Goal: Information Seeking & Learning: Understand process/instructions

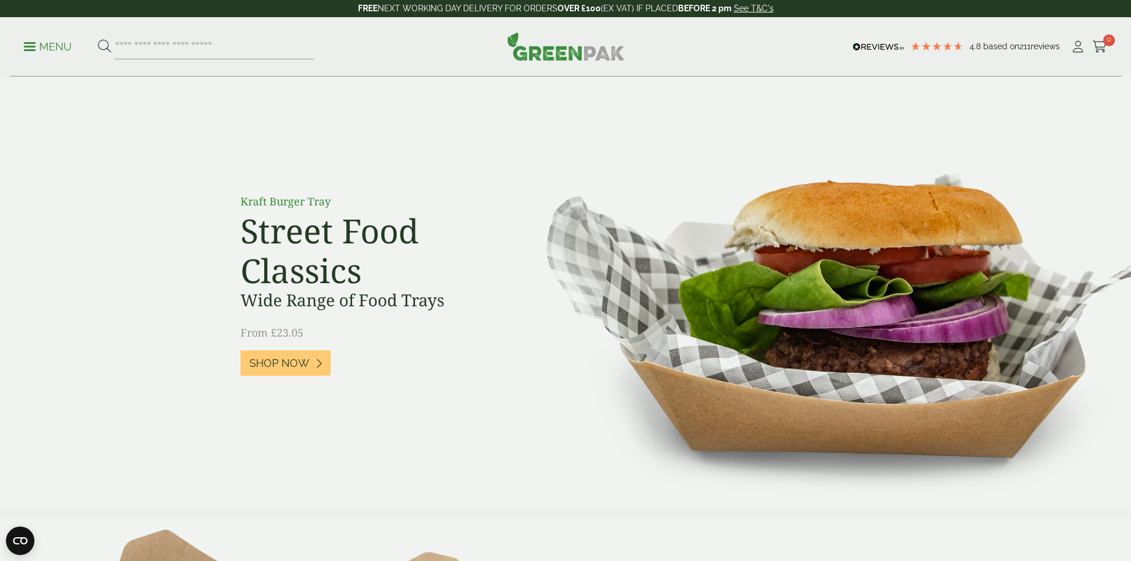
click at [31, 44] on p "Menu" at bounding box center [48, 47] width 48 height 14
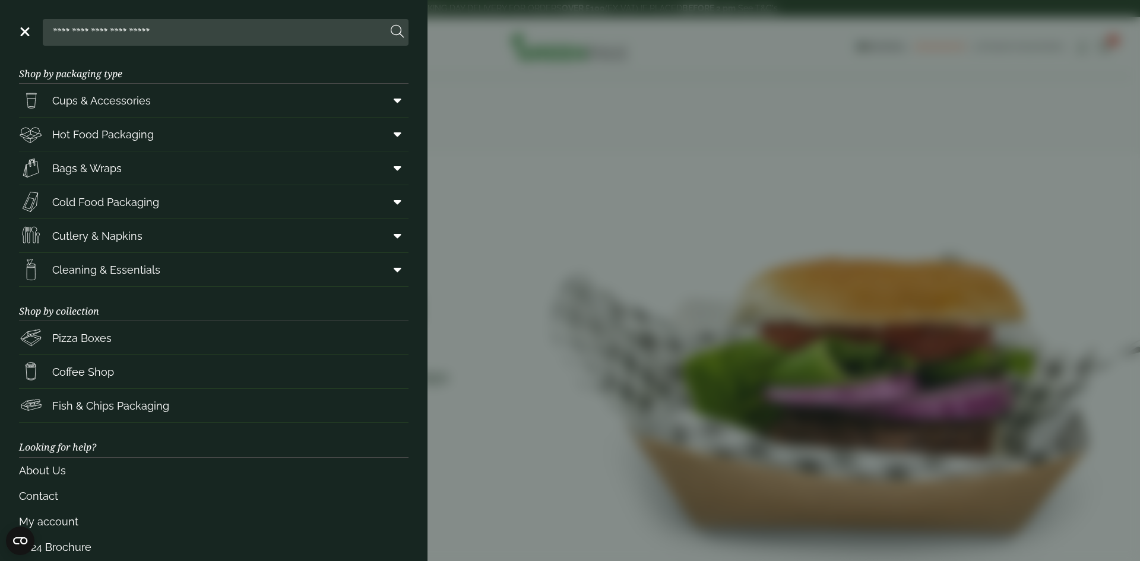
scroll to position [28, 0]
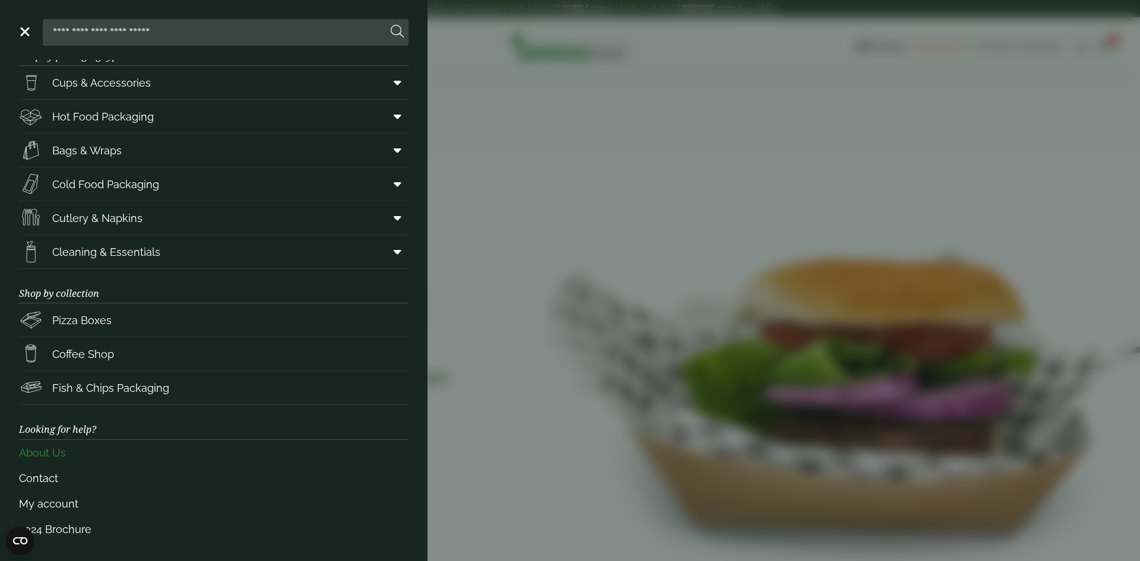
click at [39, 457] on link "About Us" at bounding box center [213, 453] width 389 height 26
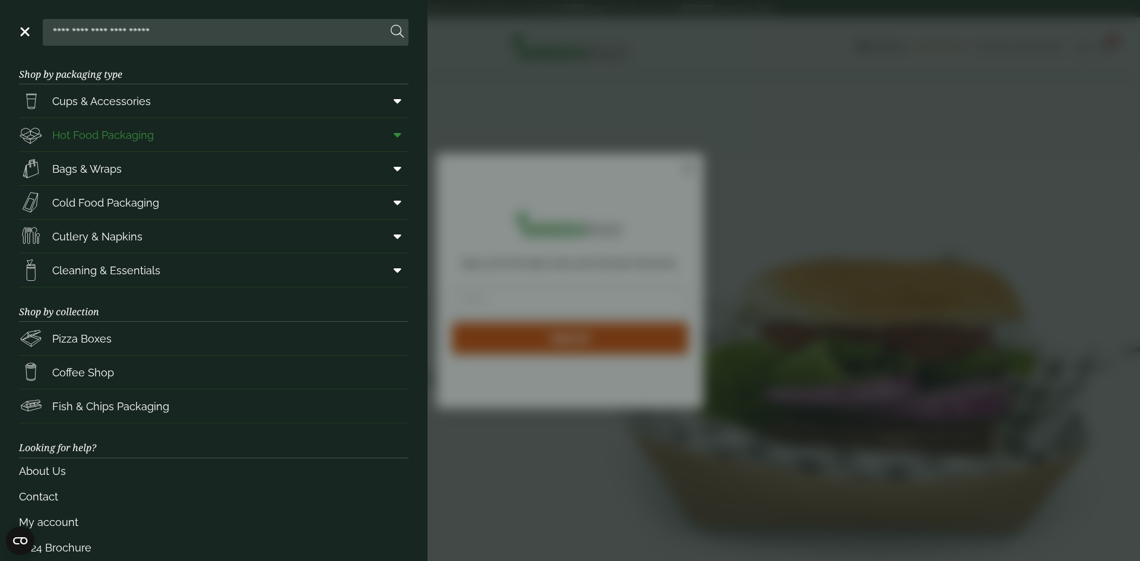
scroll to position [0, 0]
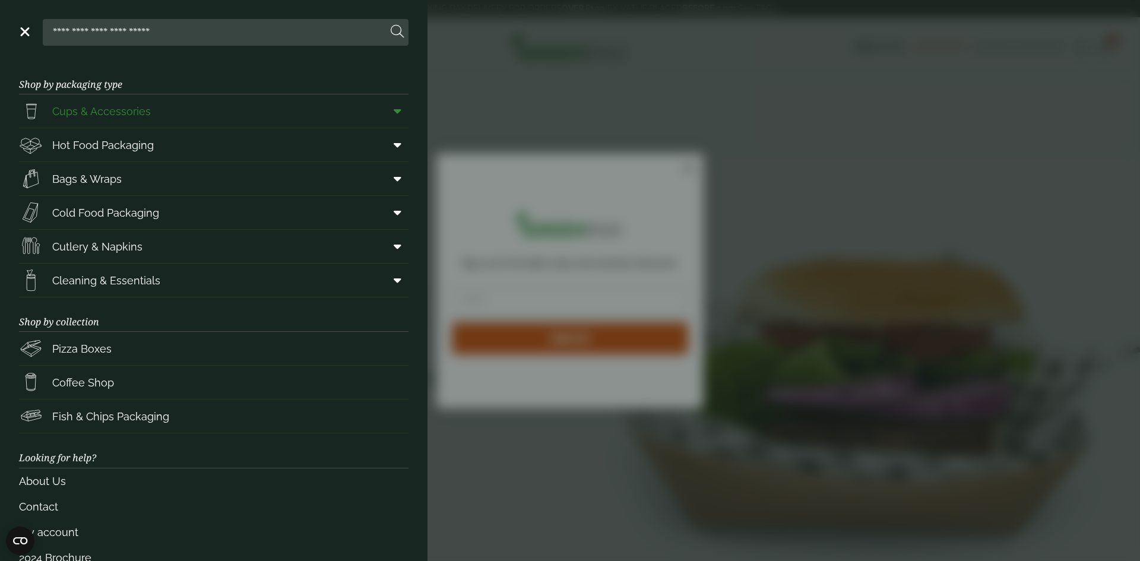
click at [99, 107] on span "Cups & Accessories" at bounding box center [101, 111] width 99 height 16
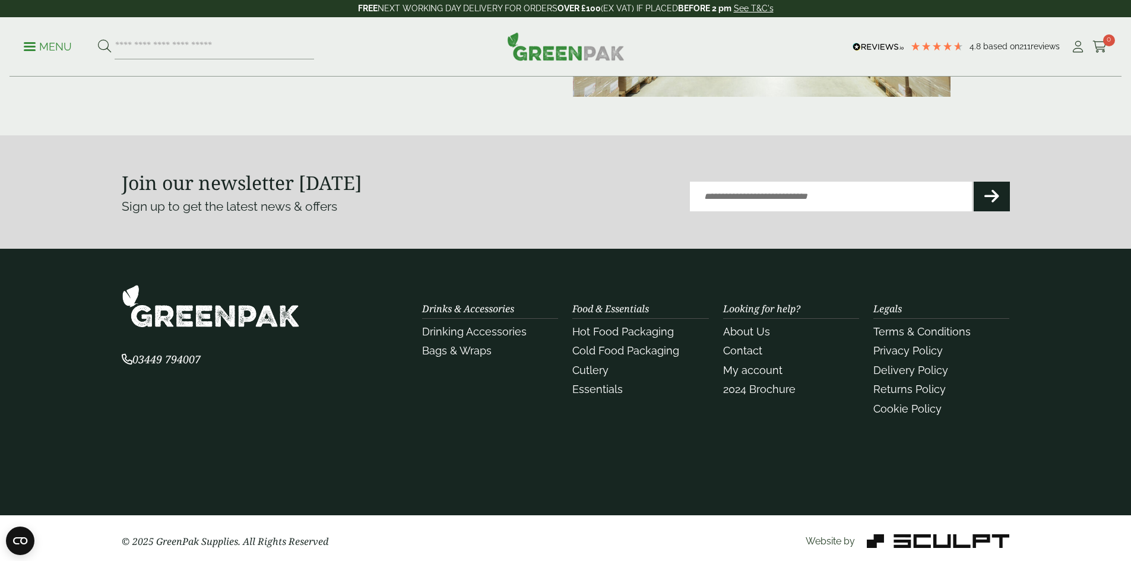
scroll to position [326, 0]
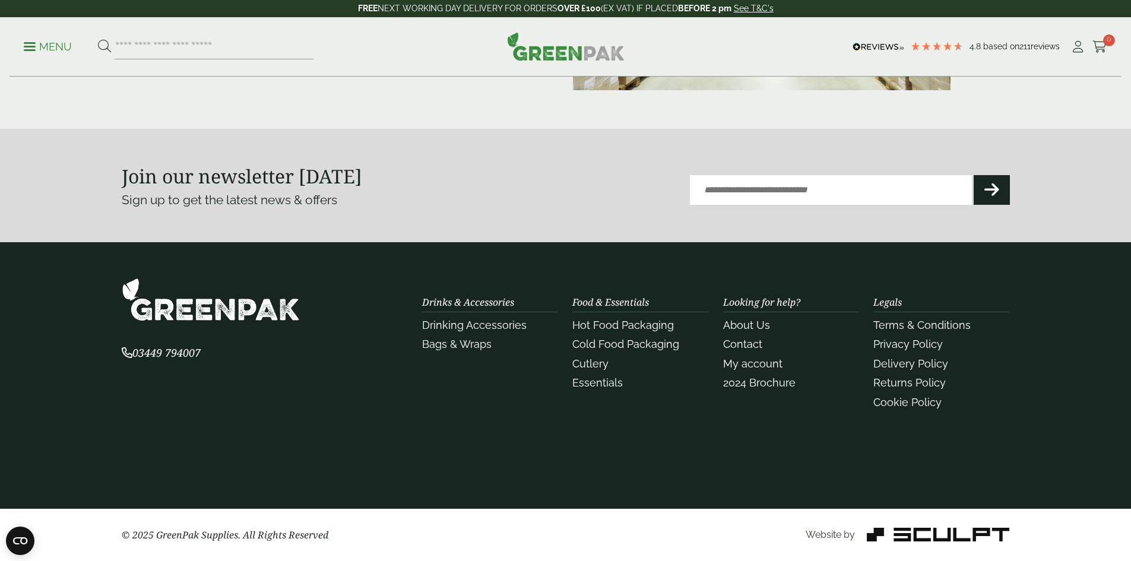
drag, startPoint x: 214, startPoint y: 351, endPoint x: 138, endPoint y: 357, distance: 76.8
click at [138, 357] on p "03449 794007" at bounding box center [265, 353] width 287 height 16
copy span "03449 794007"
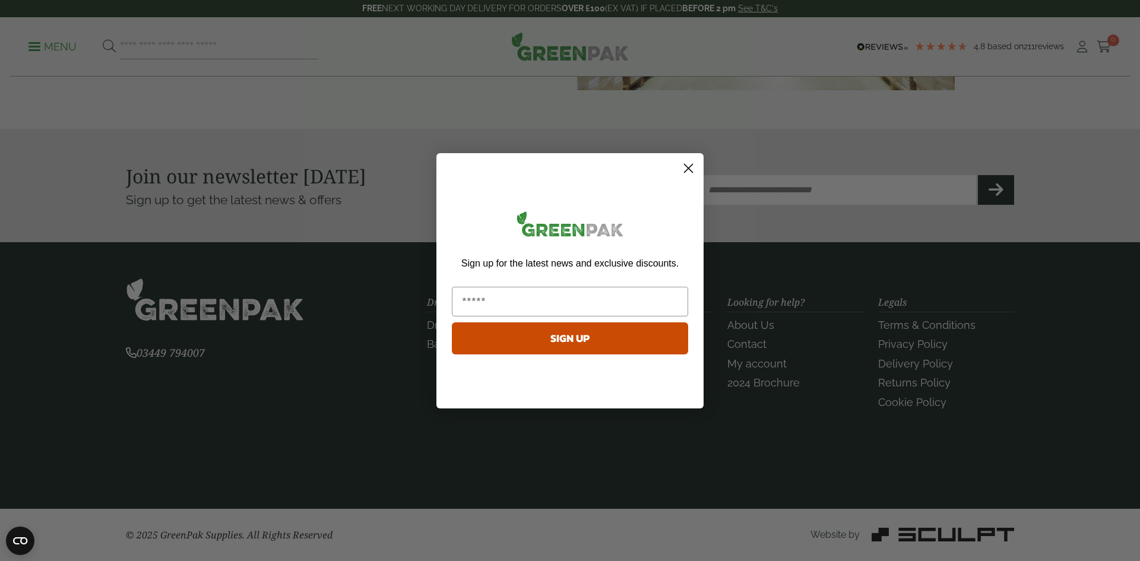
click at [695, 169] on circle "Close dialog" at bounding box center [689, 168] width 20 height 20
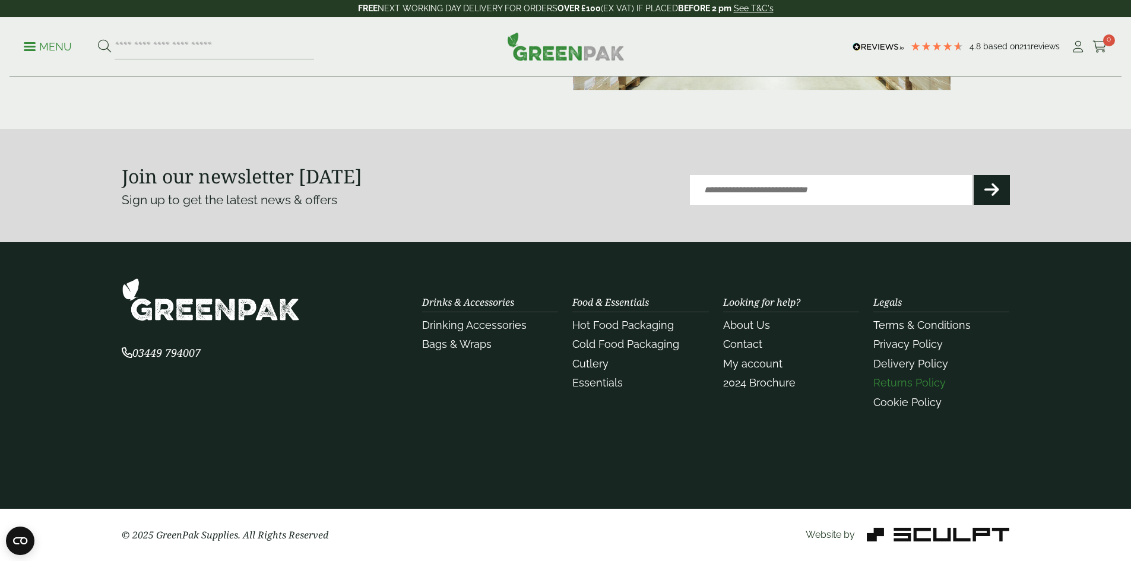
click at [904, 383] on link "Returns Policy" at bounding box center [909, 382] width 72 height 12
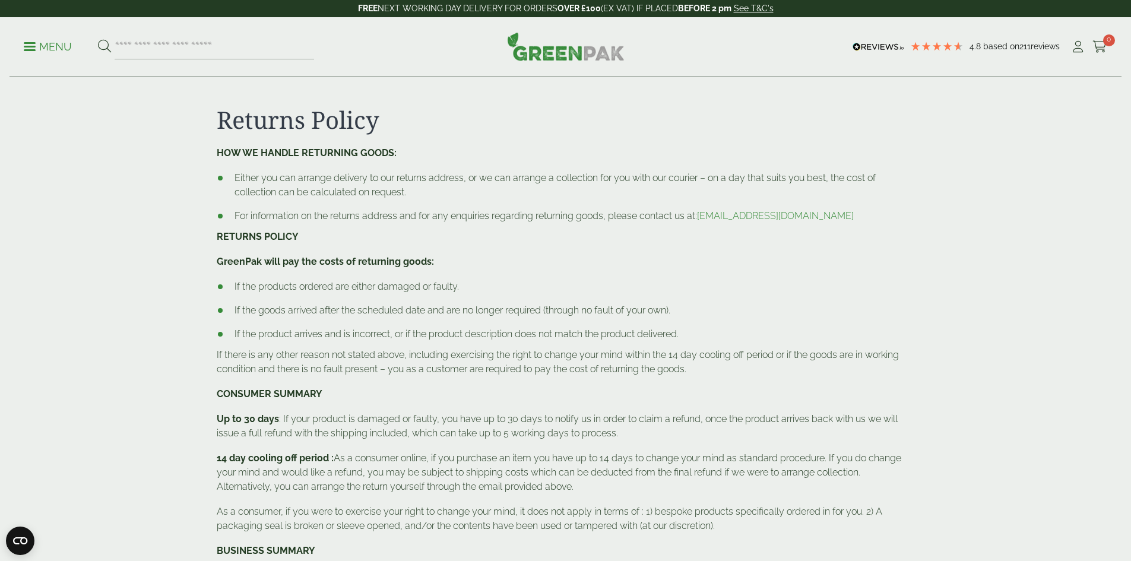
click at [766, 10] on link "See T&C's" at bounding box center [754, 8] width 40 height 9
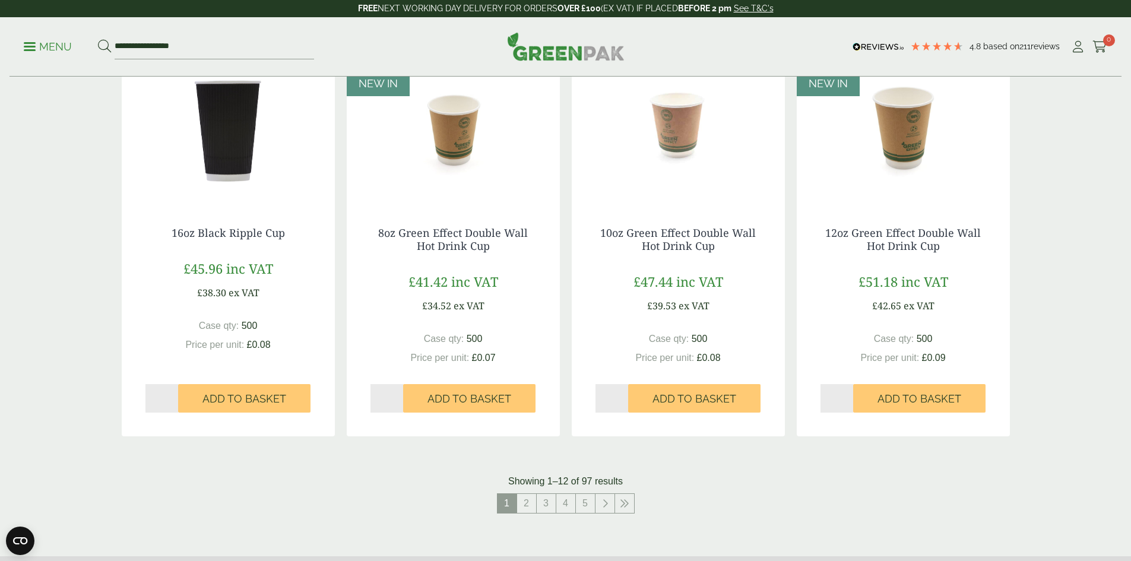
scroll to position [890, 0]
